Goal: Task Accomplishment & Management: Complete application form

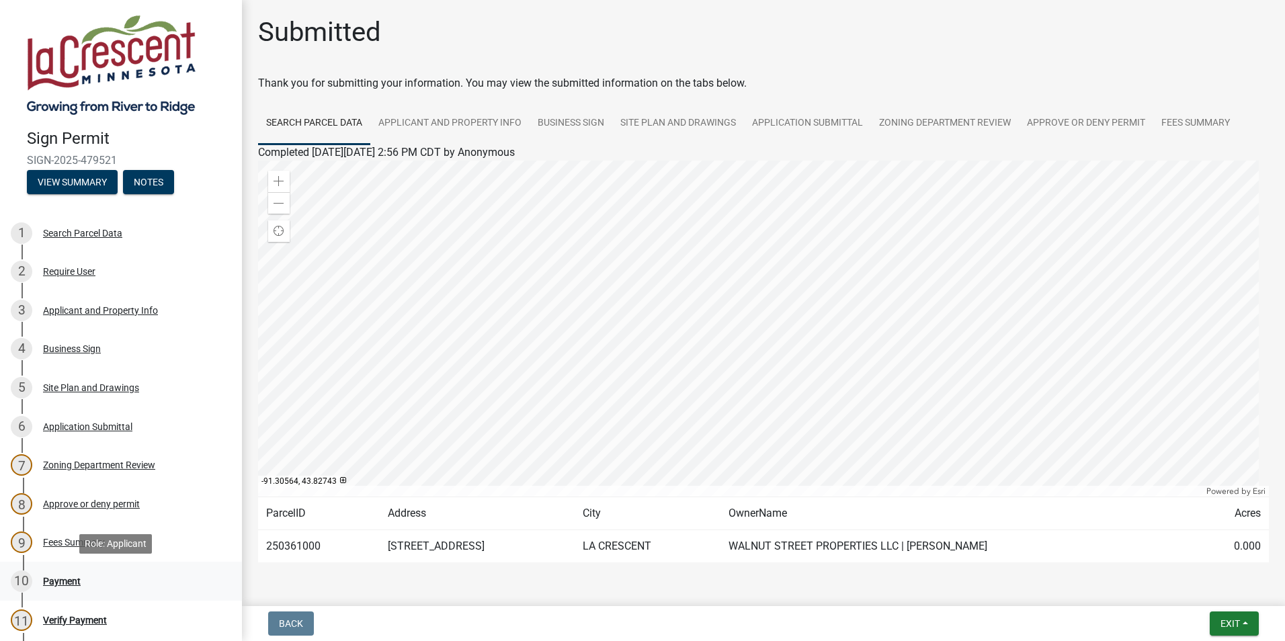
click at [58, 578] on div "Payment" at bounding box center [62, 581] width 38 height 9
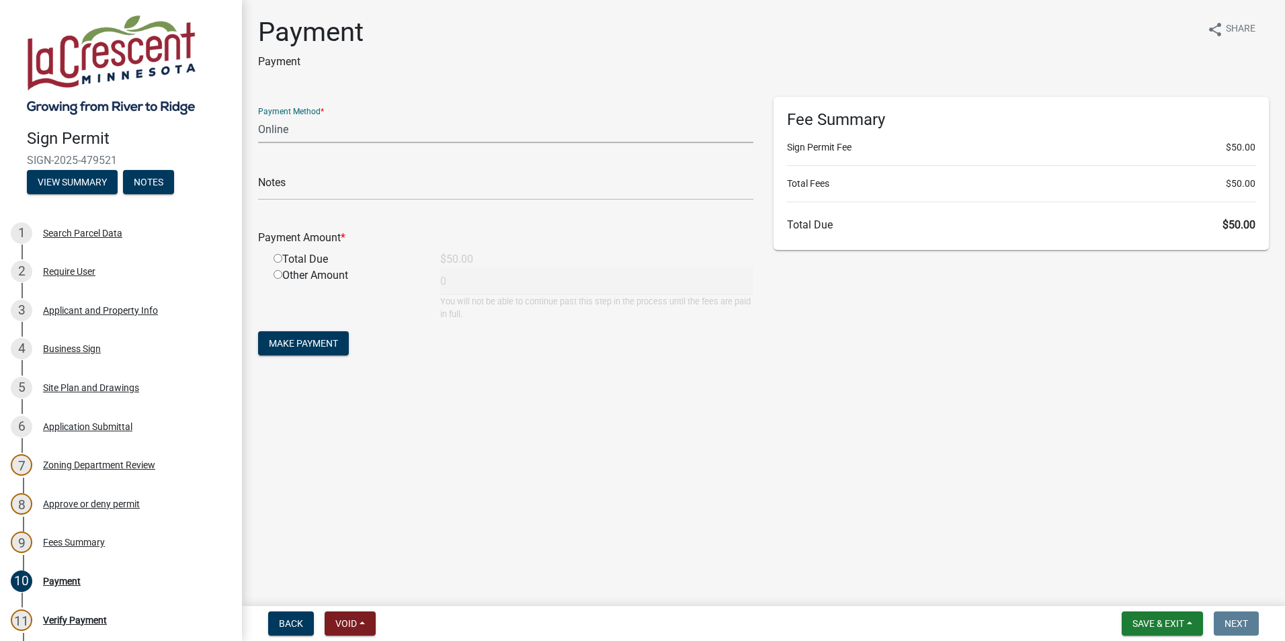
click at [309, 128] on select "Credit Card POS Check Cash Online" at bounding box center [505, 130] width 495 height 28
select select "1: 0"
click at [258, 116] on select "Credit Card POS Check Cash Online" at bounding box center [505, 130] width 495 height 28
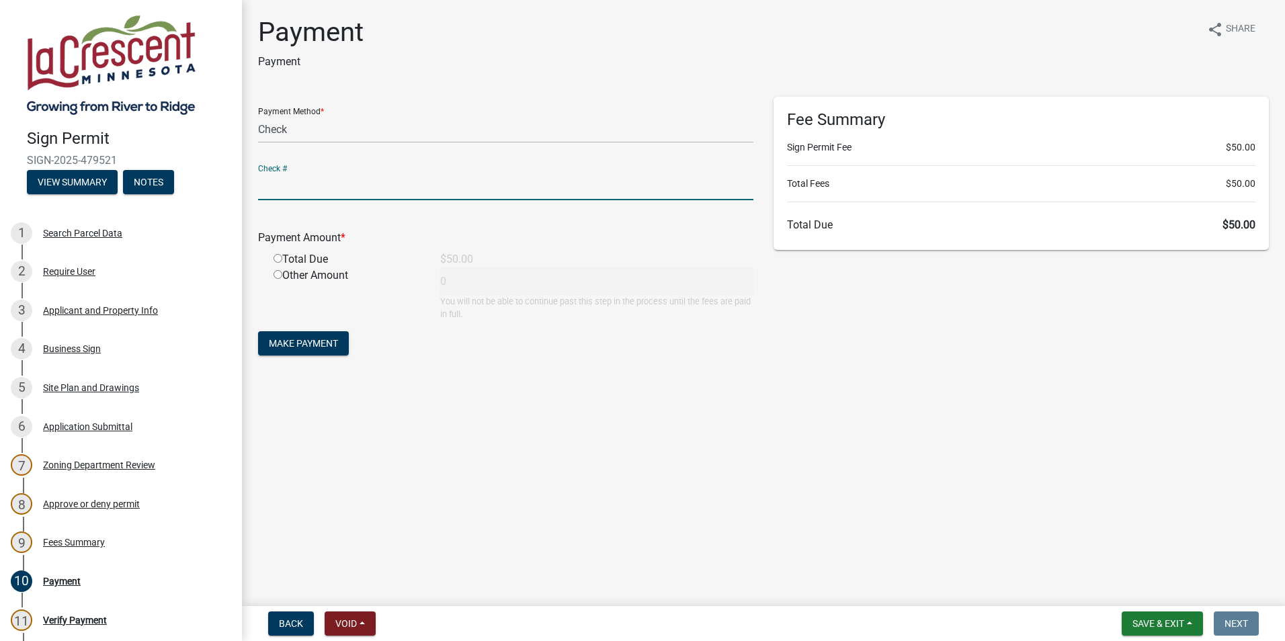
drag, startPoint x: 292, startPoint y: 186, endPoint x: 318, endPoint y: 194, distance: 27.2
click at [292, 186] on input "text" at bounding box center [505, 187] width 495 height 28
type input "1147"
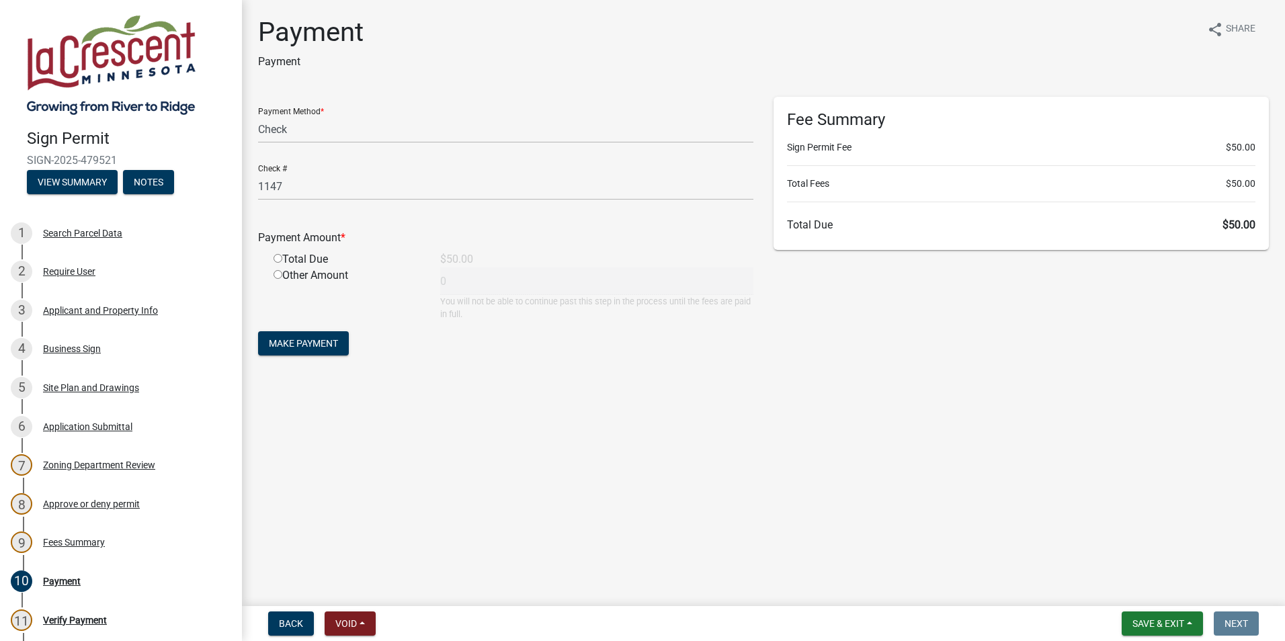
click at [280, 259] on input "radio" at bounding box center [278, 258] width 9 height 9
radio input "true"
type input "50"
click at [313, 342] on span "Make Payment" at bounding box center [303, 343] width 69 height 11
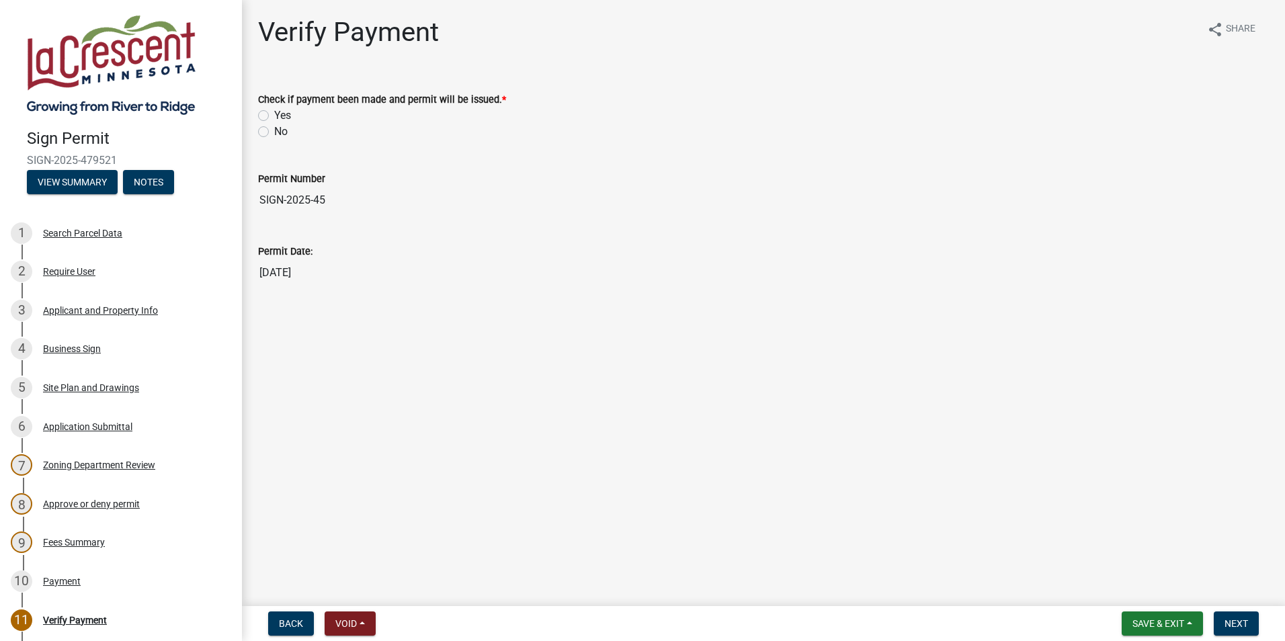
click at [274, 116] on label "Yes" at bounding box center [282, 116] width 17 height 16
click at [274, 116] on input "Yes" at bounding box center [278, 112] width 9 height 9
radio input "true"
click at [1161, 619] on span "Save & Exit" at bounding box center [1159, 623] width 52 height 11
click at [1125, 557] on button "Save" at bounding box center [1150, 556] width 108 height 32
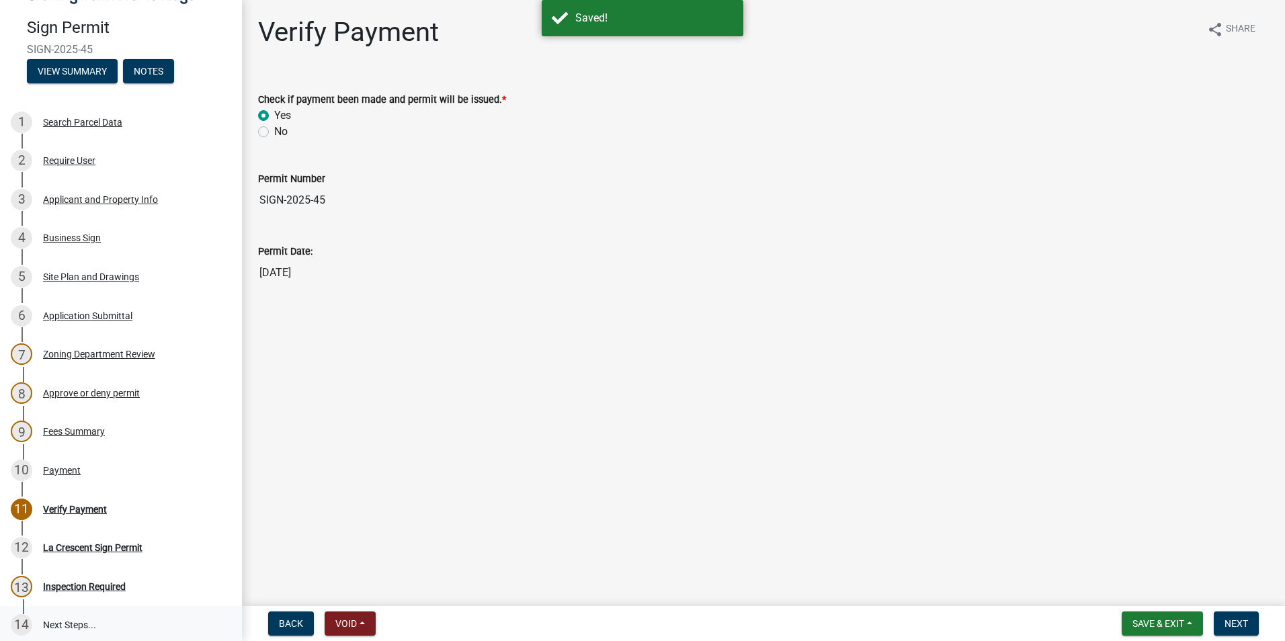
scroll to position [134, 0]
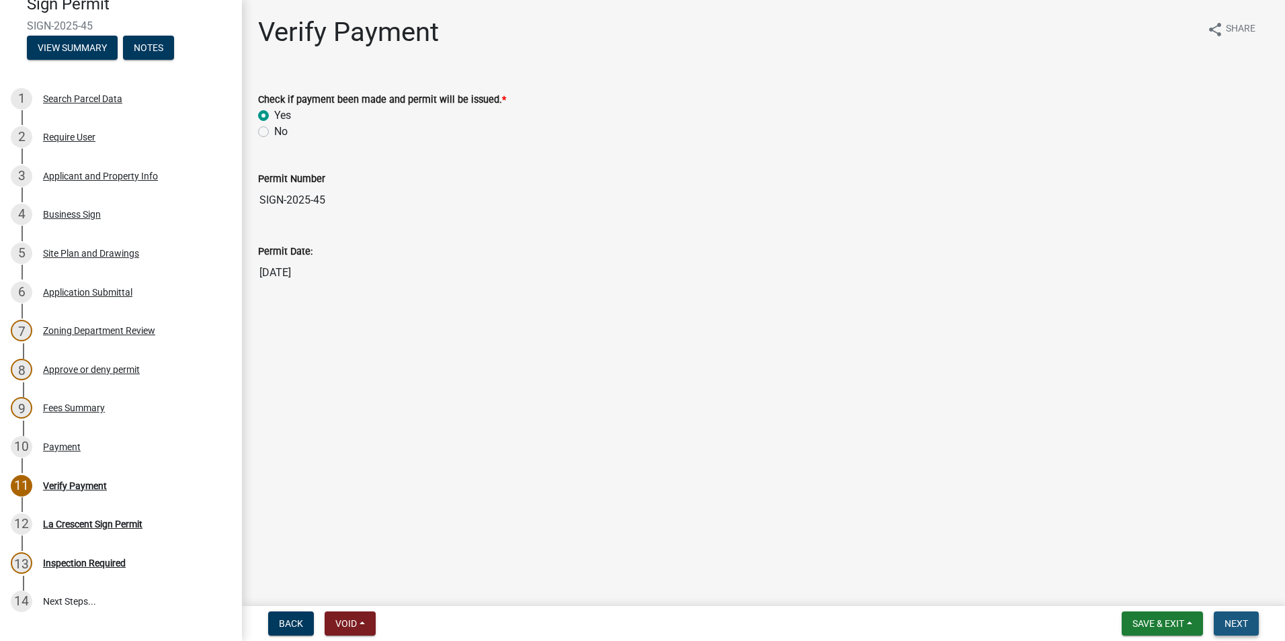
click at [1233, 620] on span "Next" at bounding box center [1237, 623] width 24 height 11
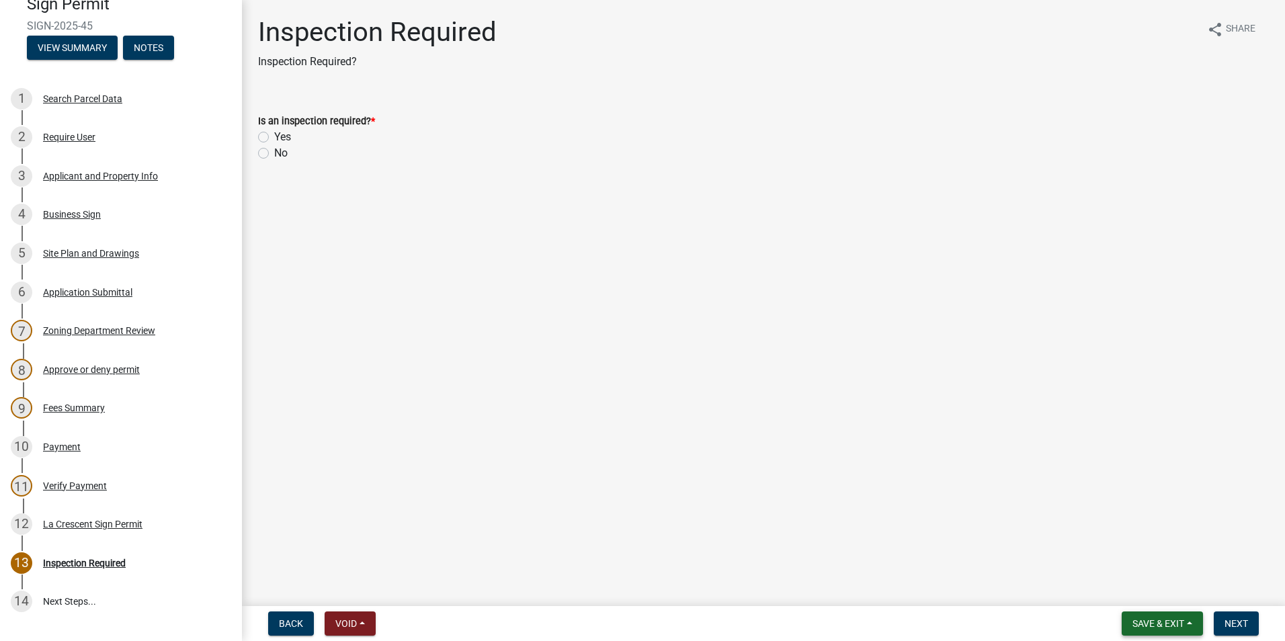
click at [1168, 622] on span "Save & Exit" at bounding box center [1159, 623] width 52 height 11
click at [1119, 550] on button "Save" at bounding box center [1150, 556] width 108 height 32
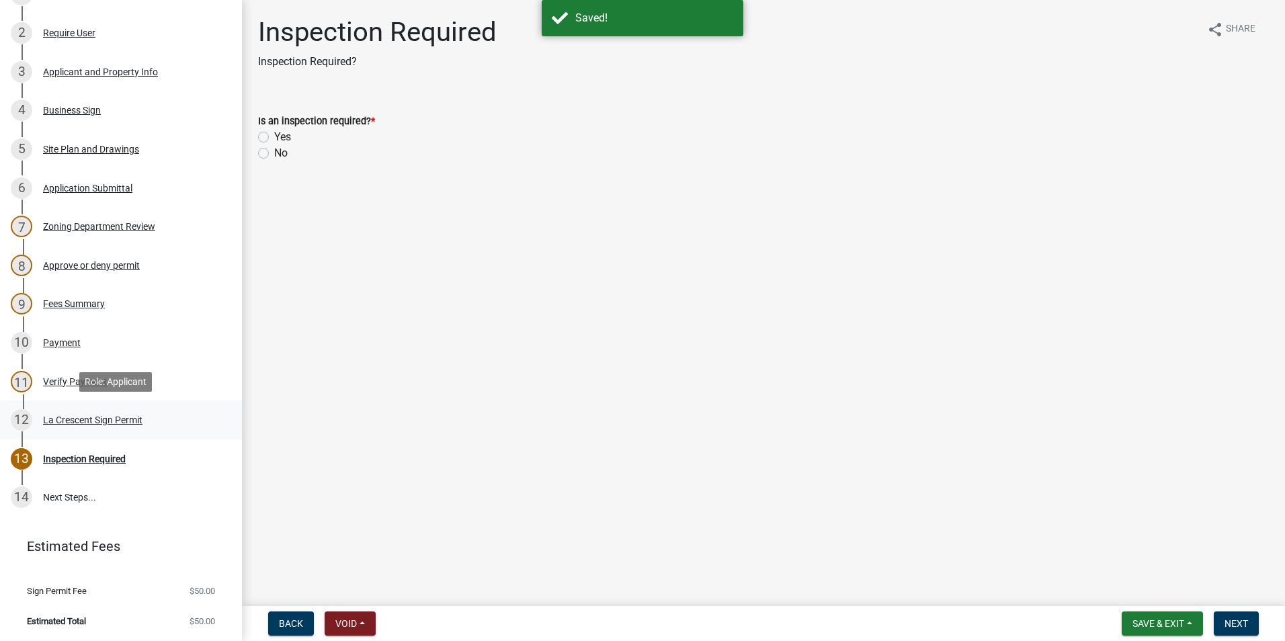
scroll to position [239, 0]
click at [274, 138] on label "Yes" at bounding box center [282, 137] width 17 height 16
click at [274, 138] on input "Yes" at bounding box center [278, 133] width 9 height 9
radio input "true"
click at [1225, 624] on span "Next" at bounding box center [1237, 623] width 24 height 11
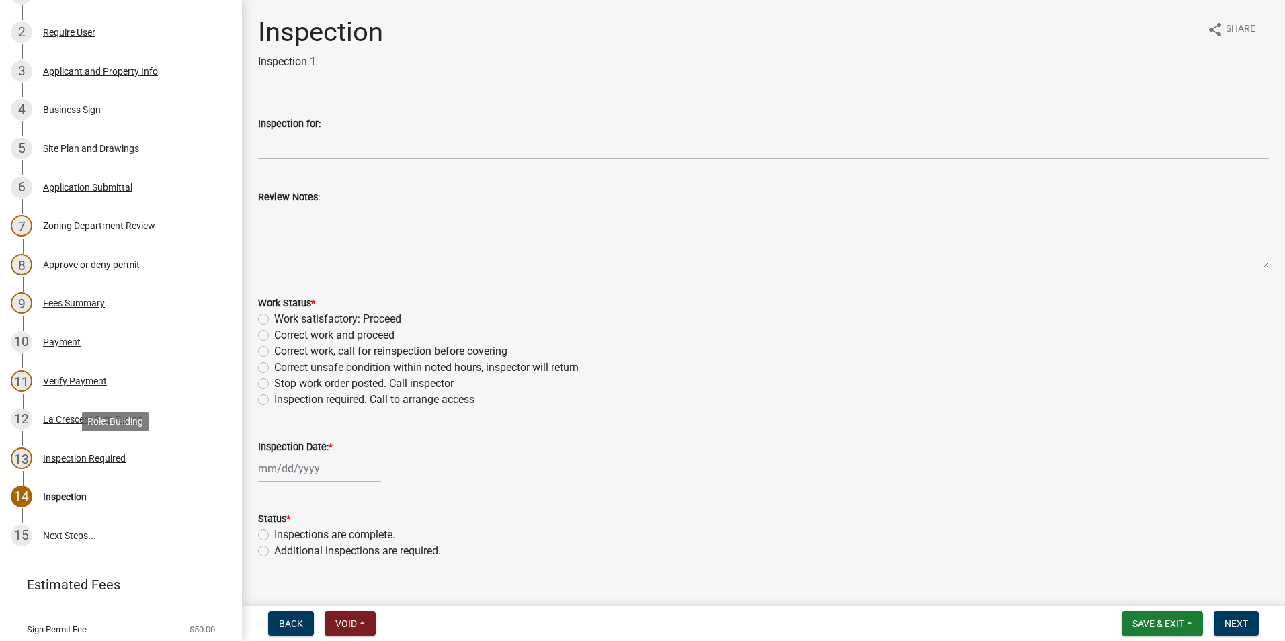
scroll to position [278, 0]
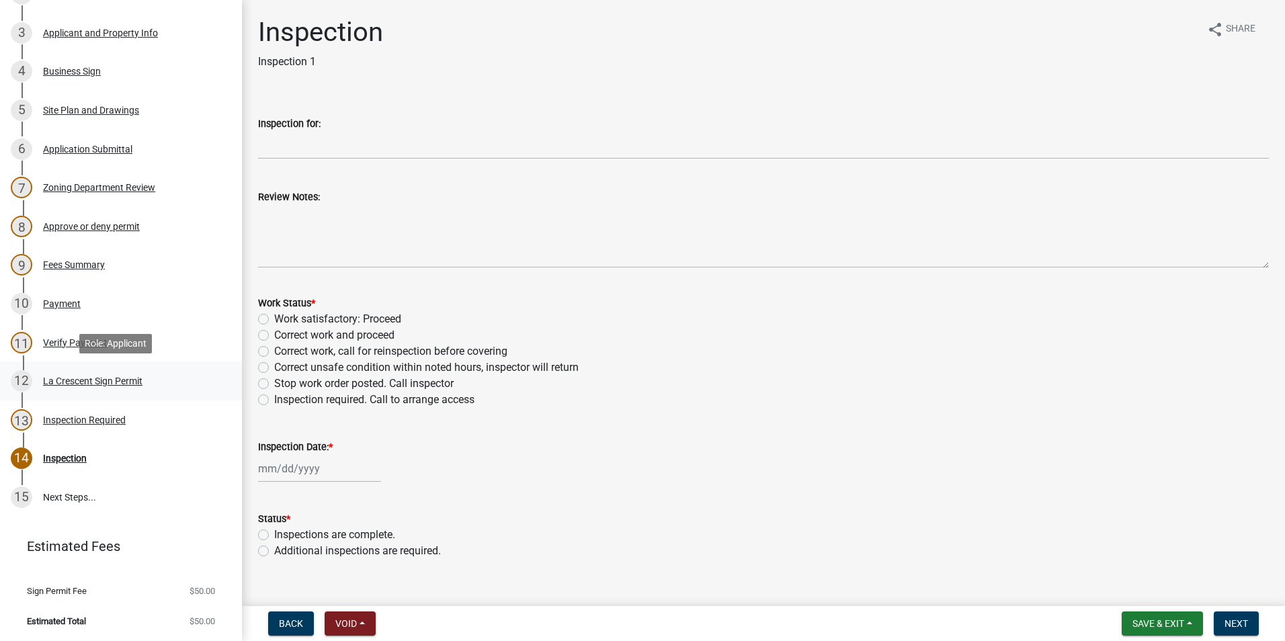
click at [116, 376] on div "La Crescent Sign Permit" at bounding box center [92, 380] width 99 height 9
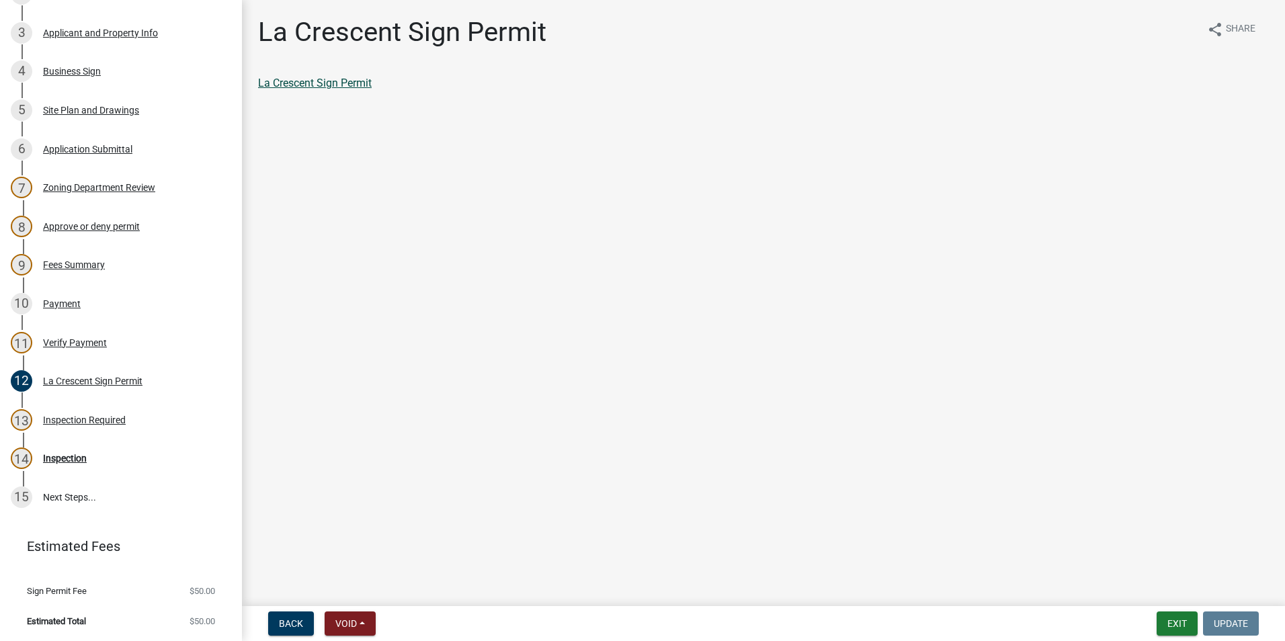
click at [331, 82] on link "La Crescent Sign Permit" at bounding box center [315, 83] width 114 height 13
